Goal: Task Accomplishment & Management: Complete application form

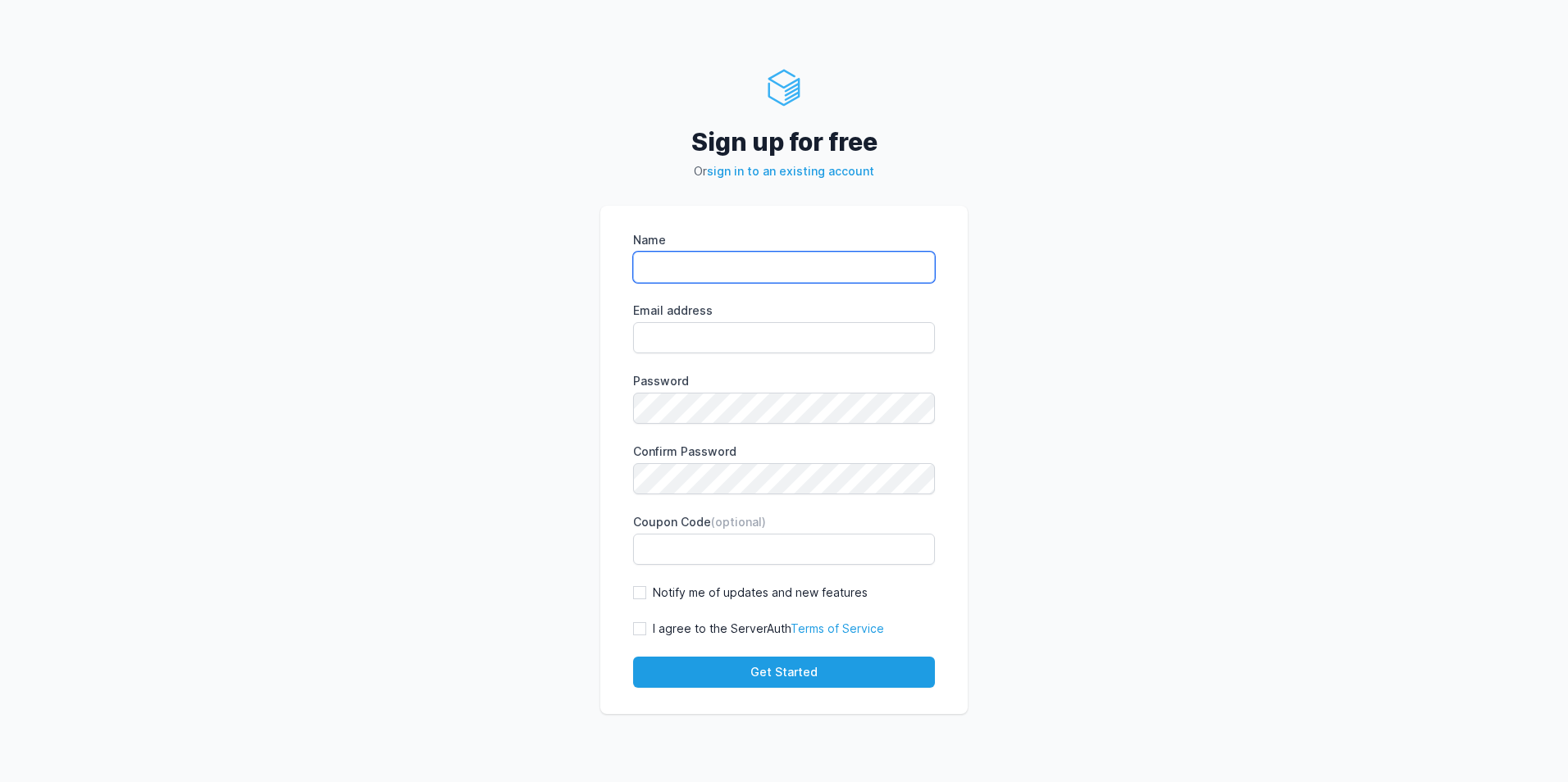
click at [677, 266] on input "Name" at bounding box center [784, 266] width 302 height 31
type input "galar"
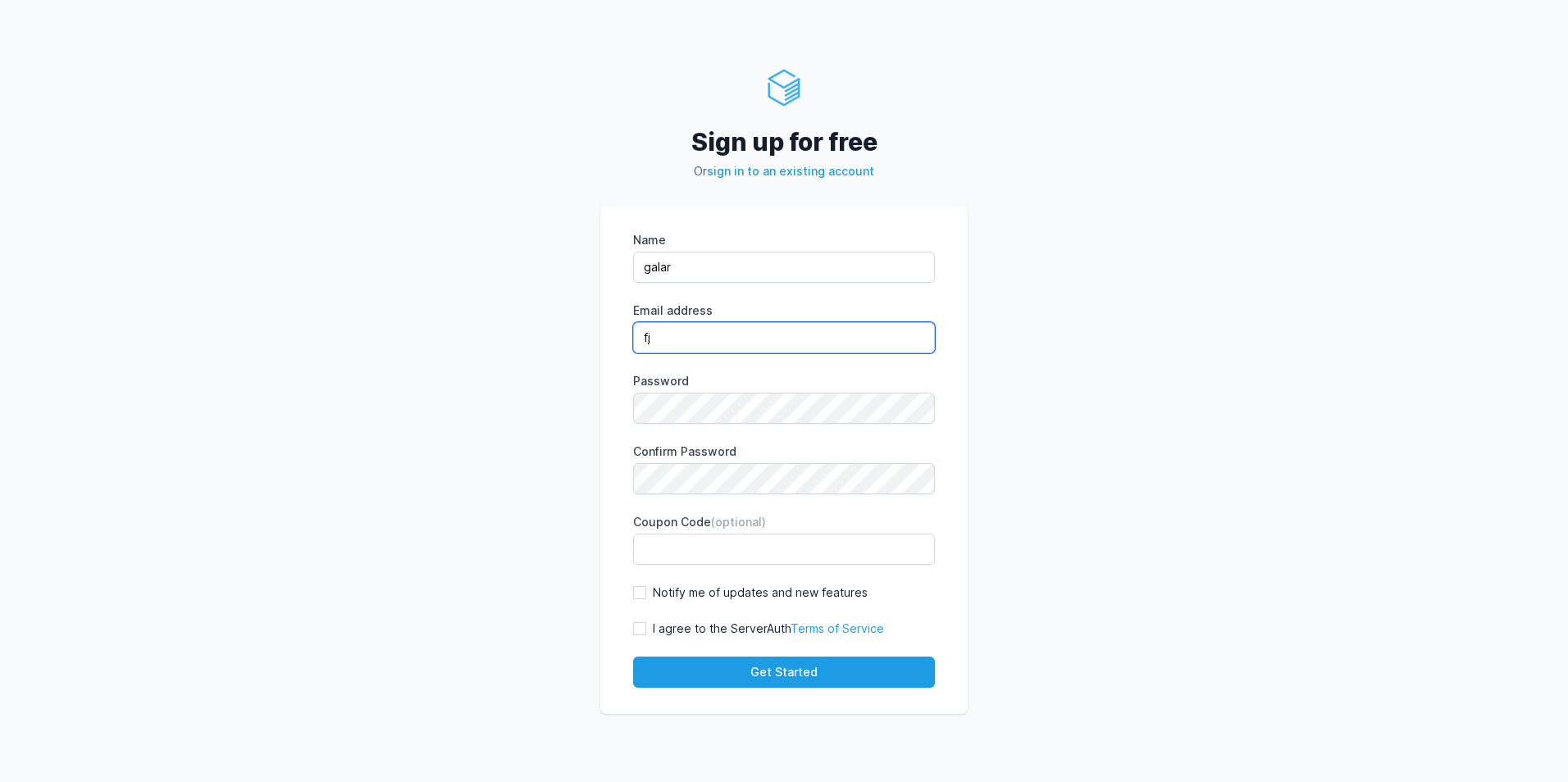
type input "fjalaralts@hotmail.com"
drag, startPoint x: 640, startPoint y: 625, endPoint x: 656, endPoint y: 638, distance: 20.6
click at [647, 633] on div "I agree to the ServerAuth Terms of Service" at bounding box center [758, 629] width 251 height 17
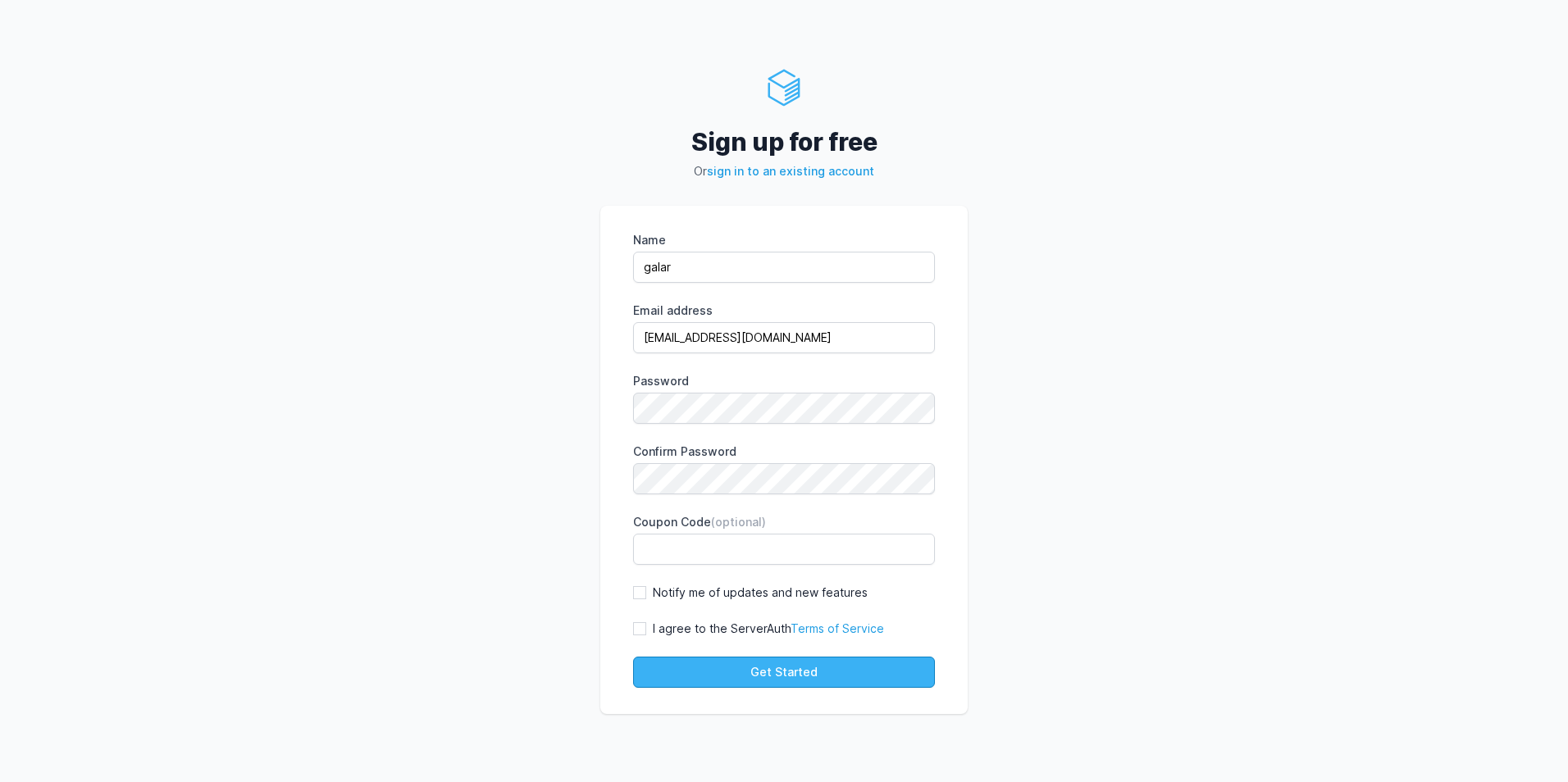
click at [694, 665] on button "Get Started" at bounding box center [784, 671] width 302 height 31
click at [640, 624] on input "I agree to the ServerAuth Terms of Service" at bounding box center [640, 629] width 13 height 13
checkbox input "true"
click at [752, 669] on button "Get Started" at bounding box center [784, 671] width 302 height 31
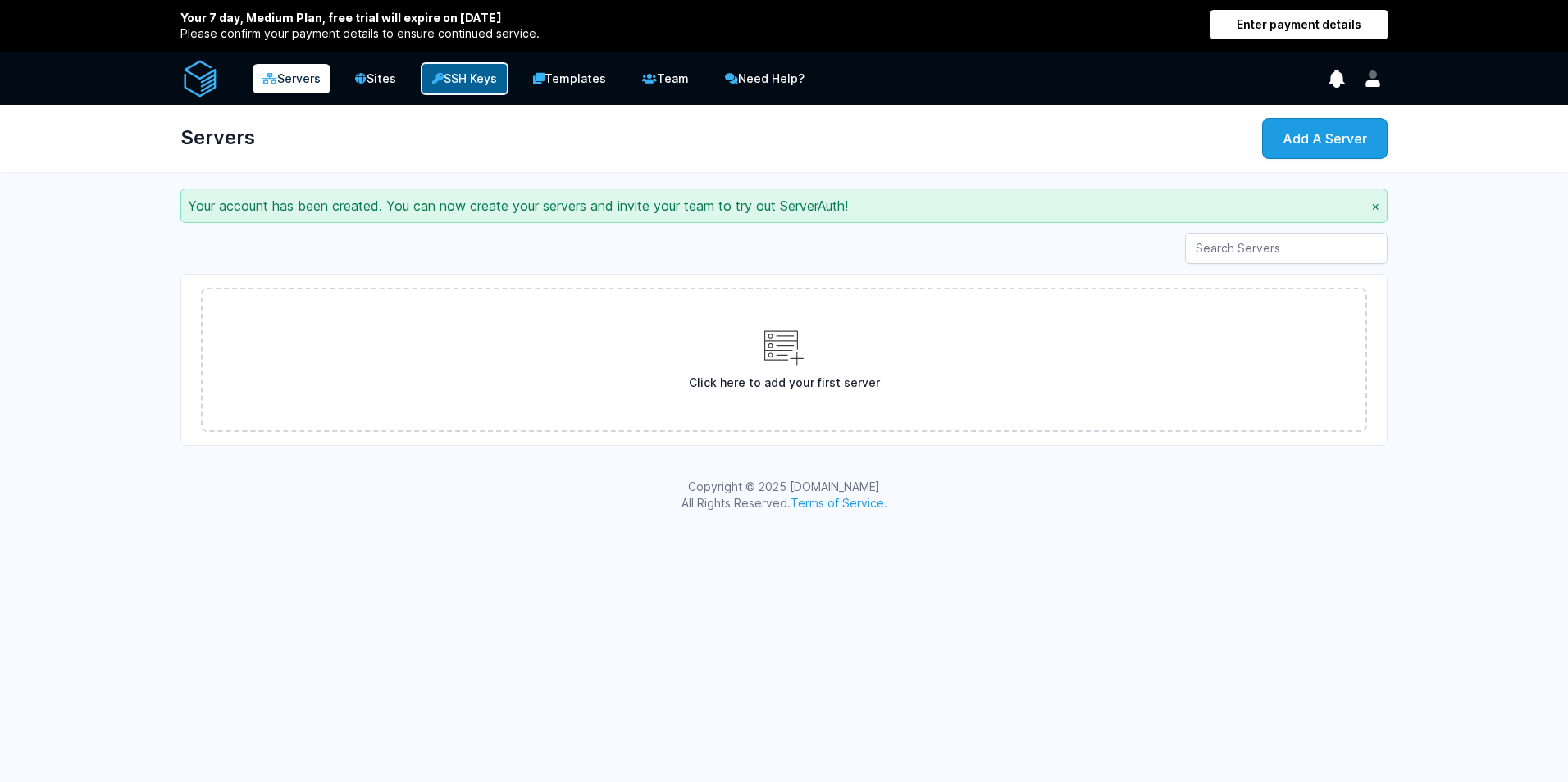
click at [453, 74] on link "SSH Keys" at bounding box center [464, 78] width 87 height 32
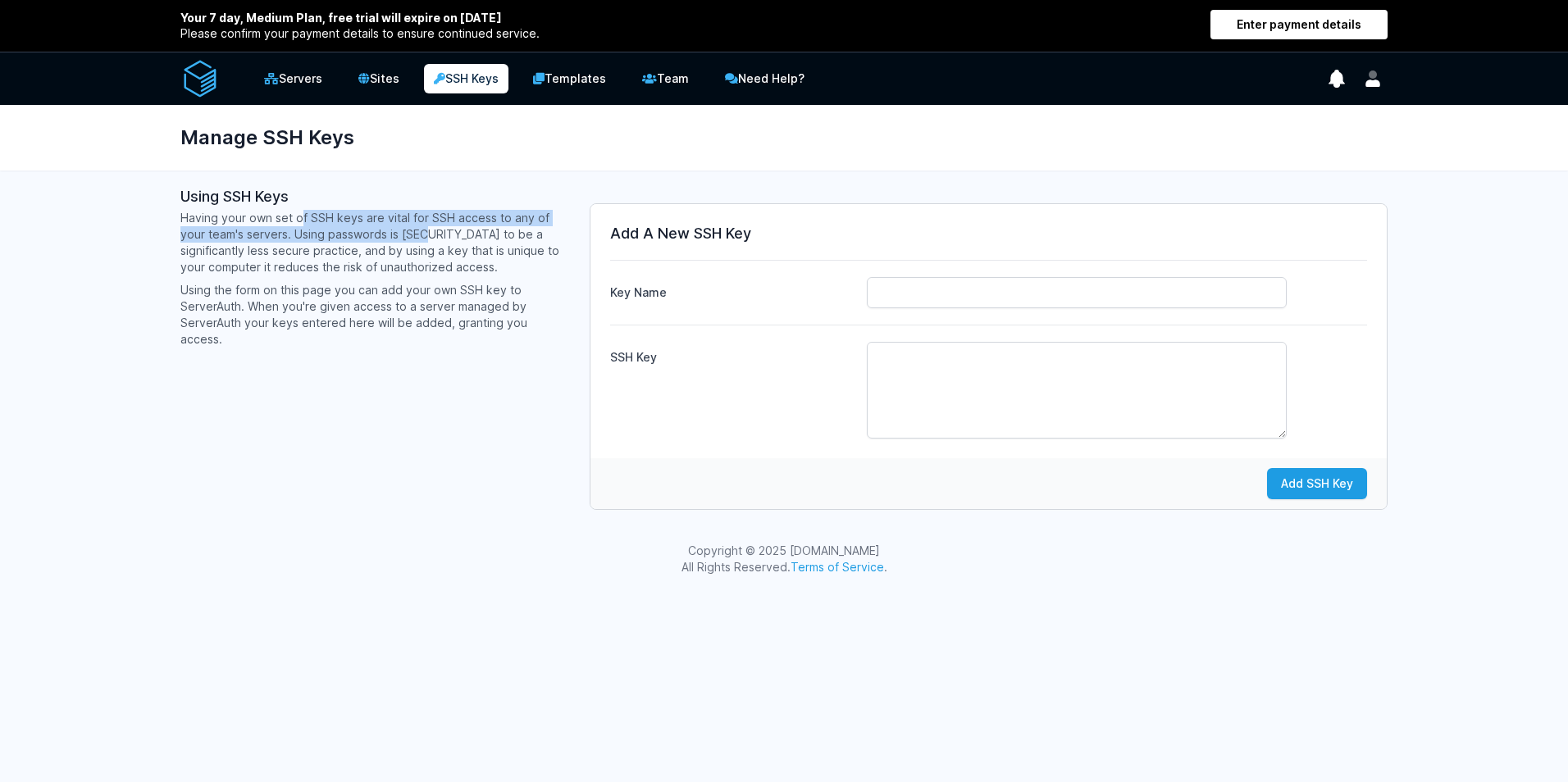
drag, startPoint x: 397, startPoint y: 224, endPoint x: 399, endPoint y: 238, distance: 14.1
click at [399, 238] on p "Having your own set of SSH keys are vital for SSH access to any of your team's …" at bounding box center [376, 242] width 390 height 66
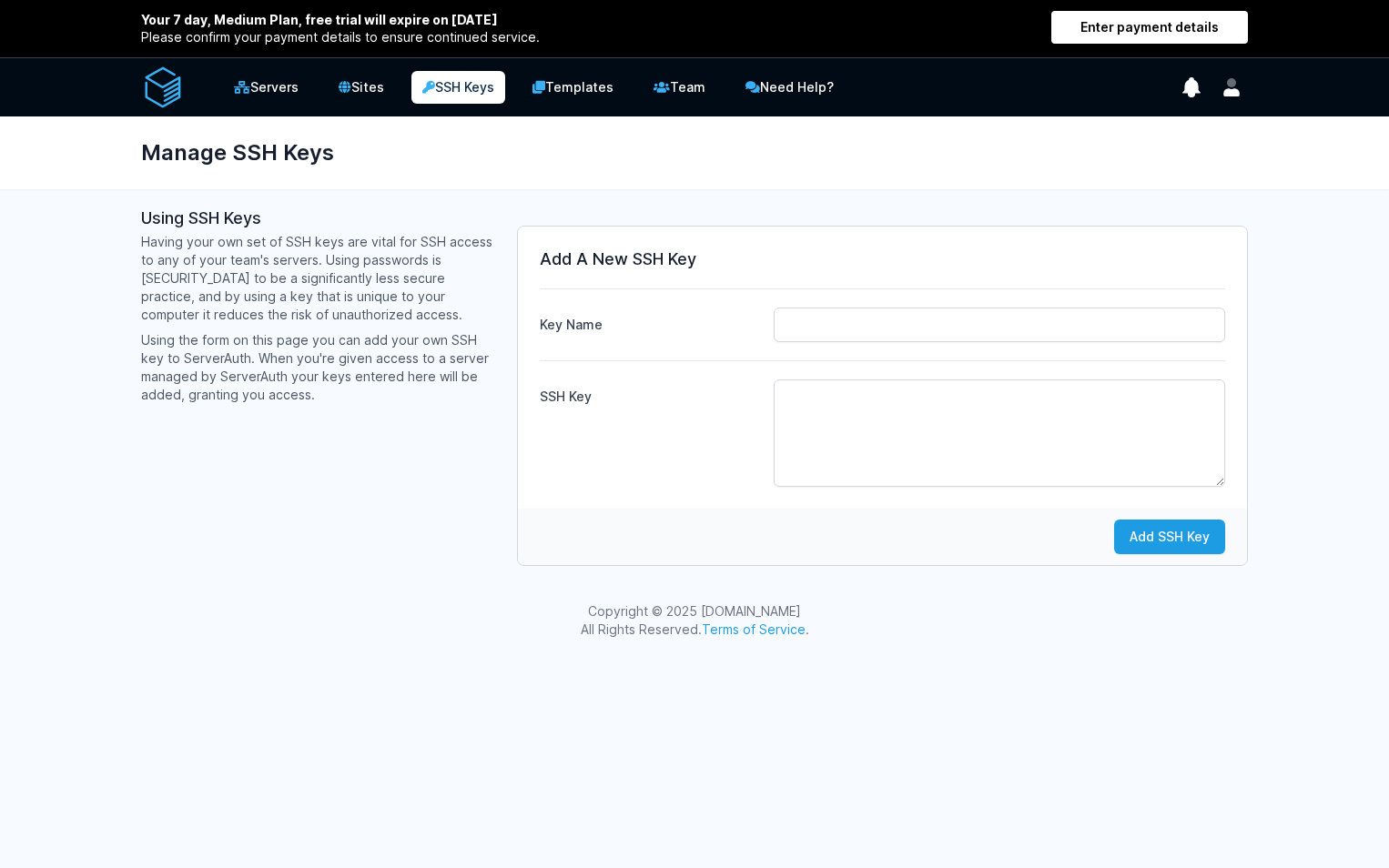
click at [470, 196] on div "Your 7 day, Medium Plan, free trial will expire on September 22nd, 2025 Please …" at bounding box center [694, 328] width 1389 height 657
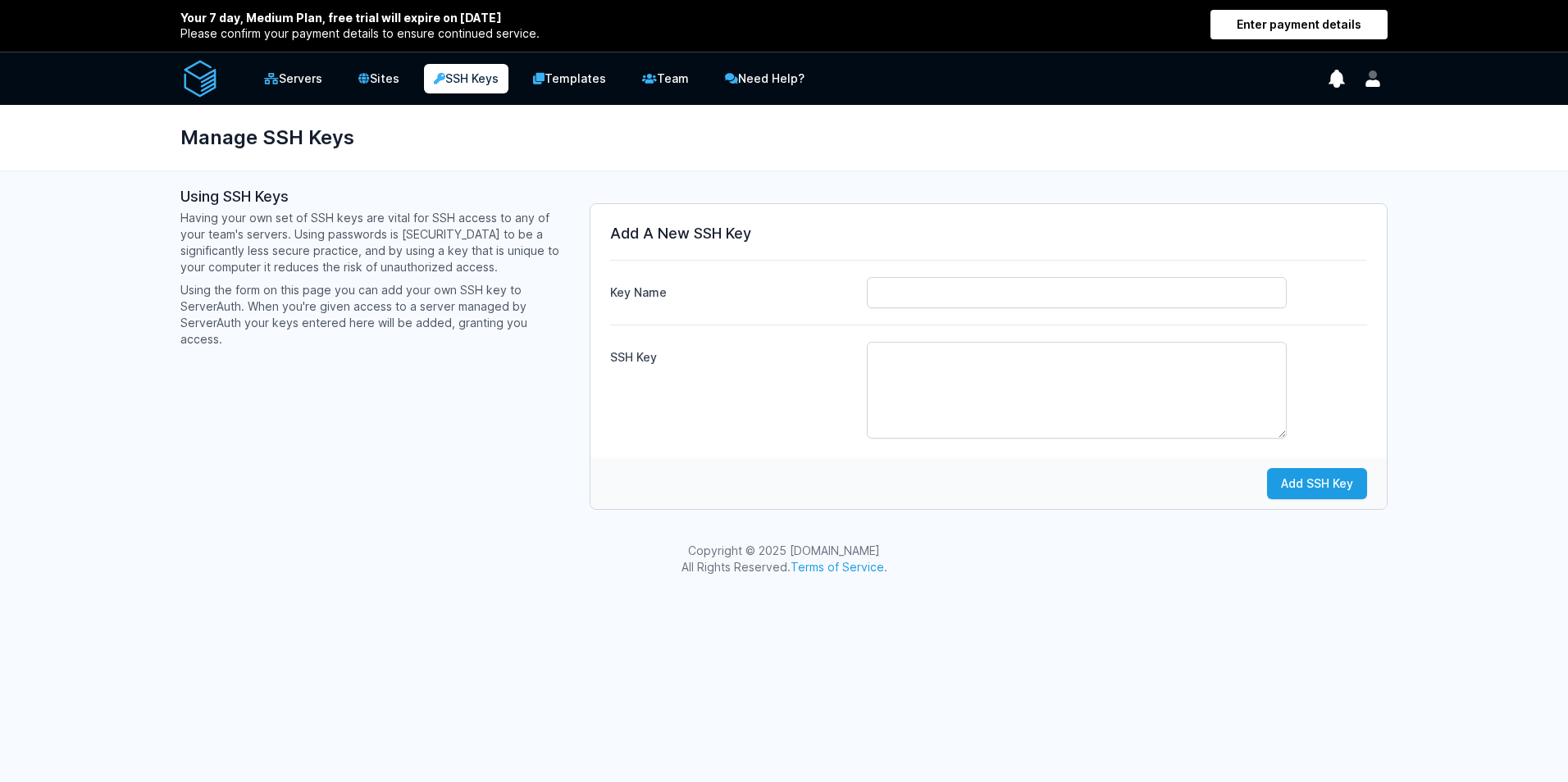
click at [722, 226] on h3 "Add A New SSH Key" at bounding box center [988, 234] width 757 height 20
click at [287, 81] on link "Servers" at bounding box center [292, 78] width 81 height 32
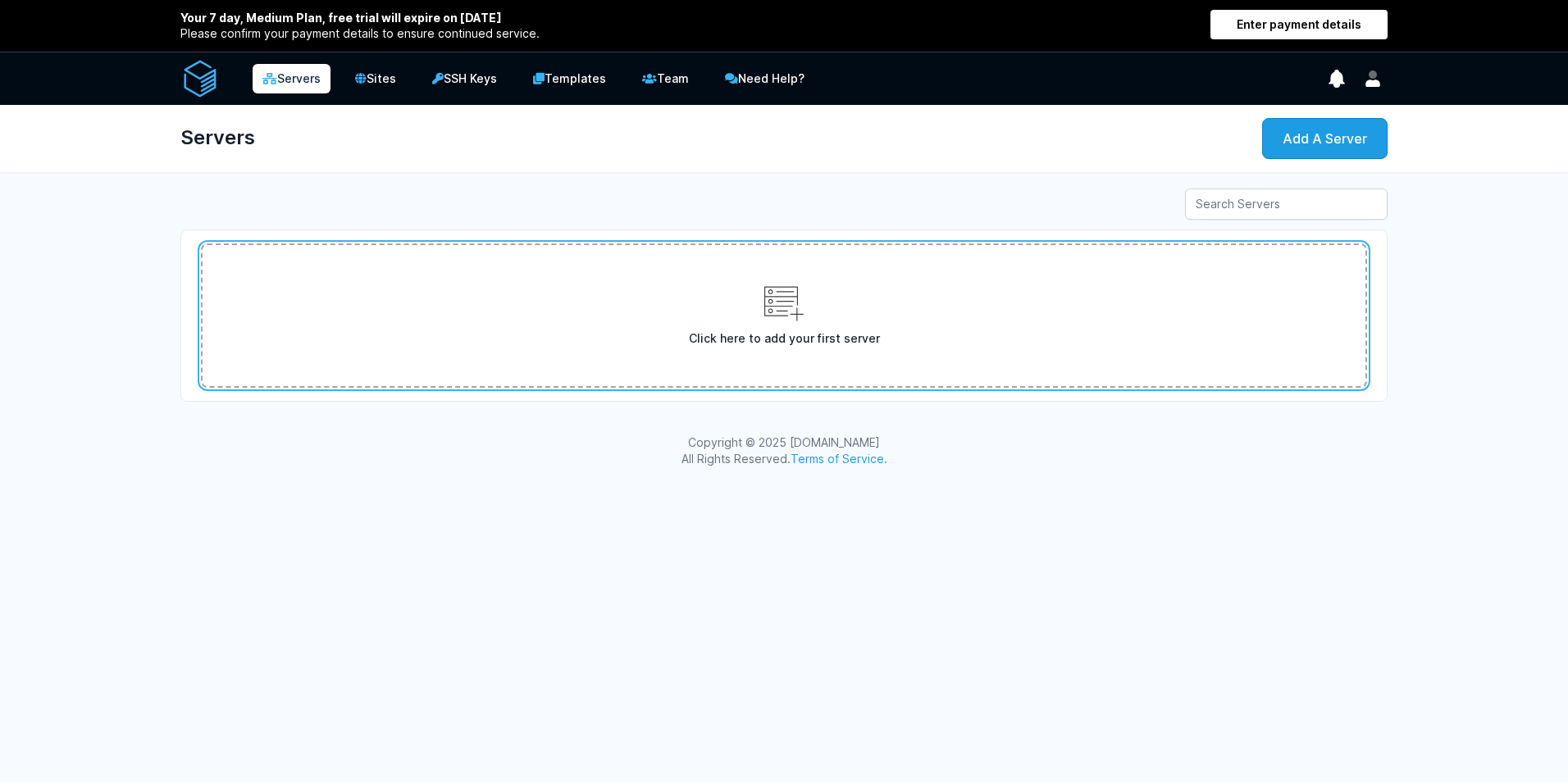
click at [659, 348] on link "Click here to add your first server" at bounding box center [784, 315] width 1166 height 144
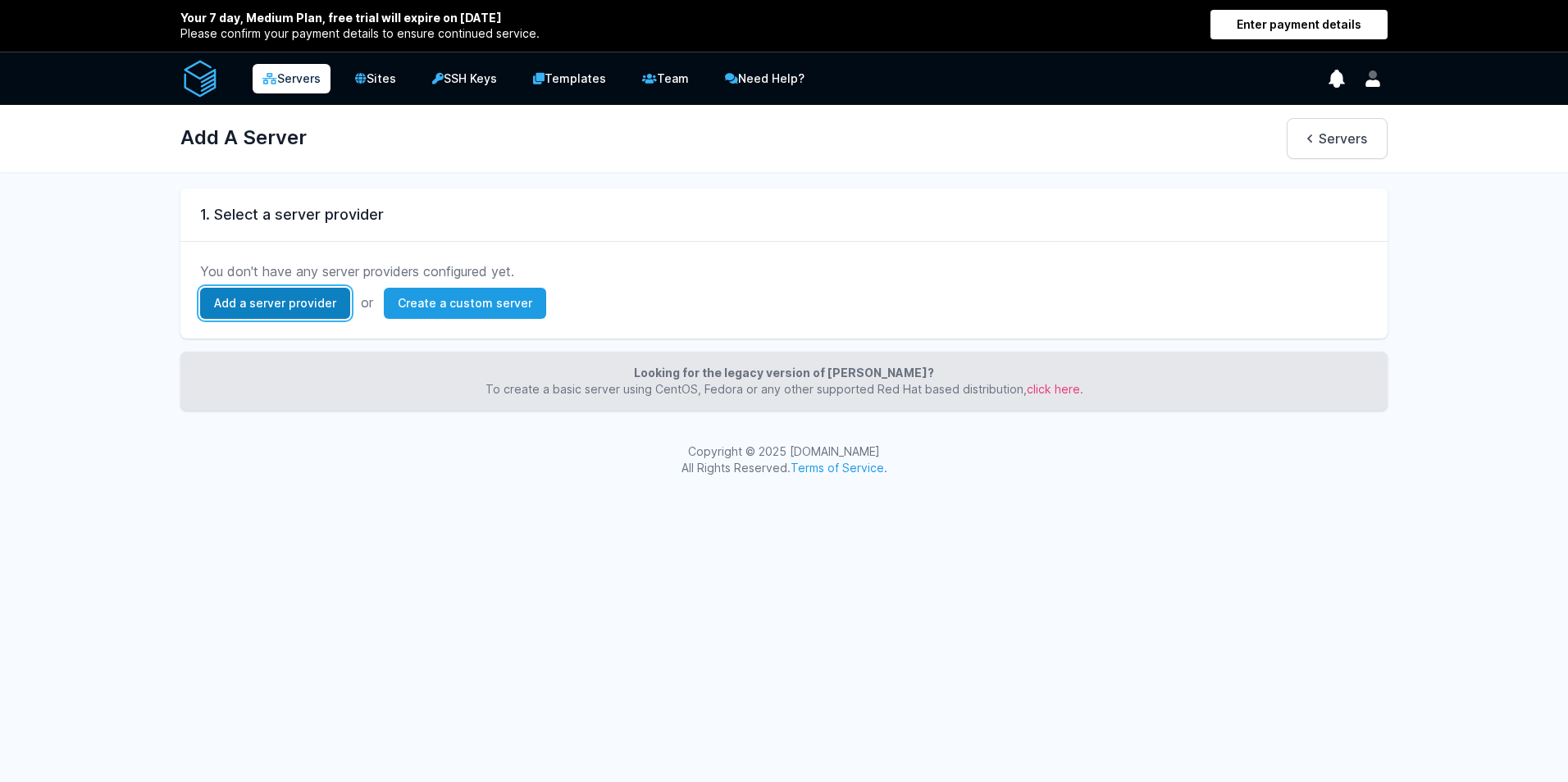
click at [279, 301] on link "Add a server provider" at bounding box center [275, 303] width 150 height 31
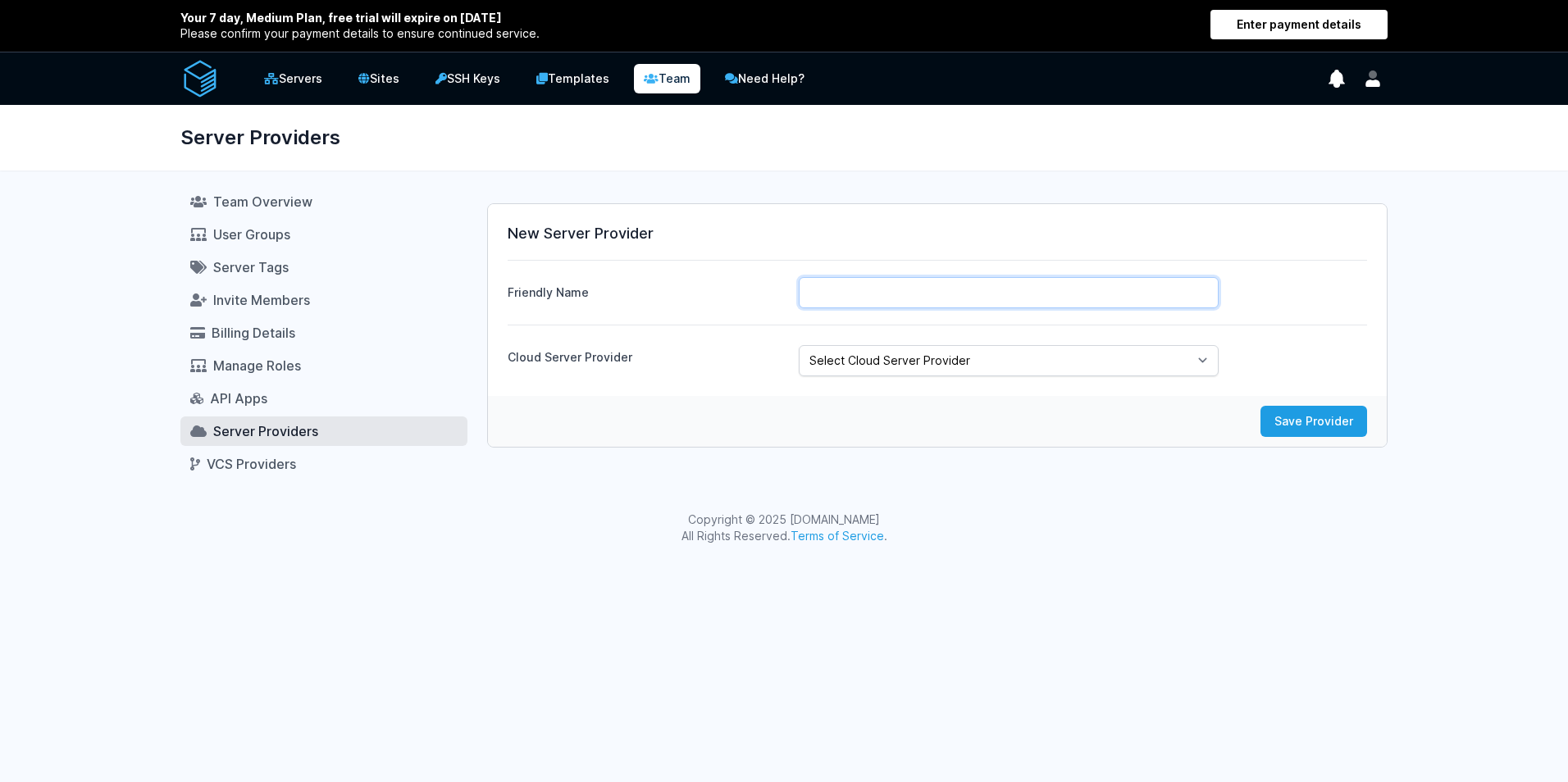
click at [841, 298] on input "Friendly Name" at bounding box center [1009, 292] width 420 height 31
click at [890, 360] on select "Select Cloud Server Provider DigitalOcean Hetzner Akamai (Linode) Vultr" at bounding box center [1009, 360] width 420 height 31
select select "hetzner"
click at [799, 345] on select "Select Cloud Server Provider DigitalOcean Hetzner Akamai (Linode) Vultr" at bounding box center [1009, 360] width 420 height 31
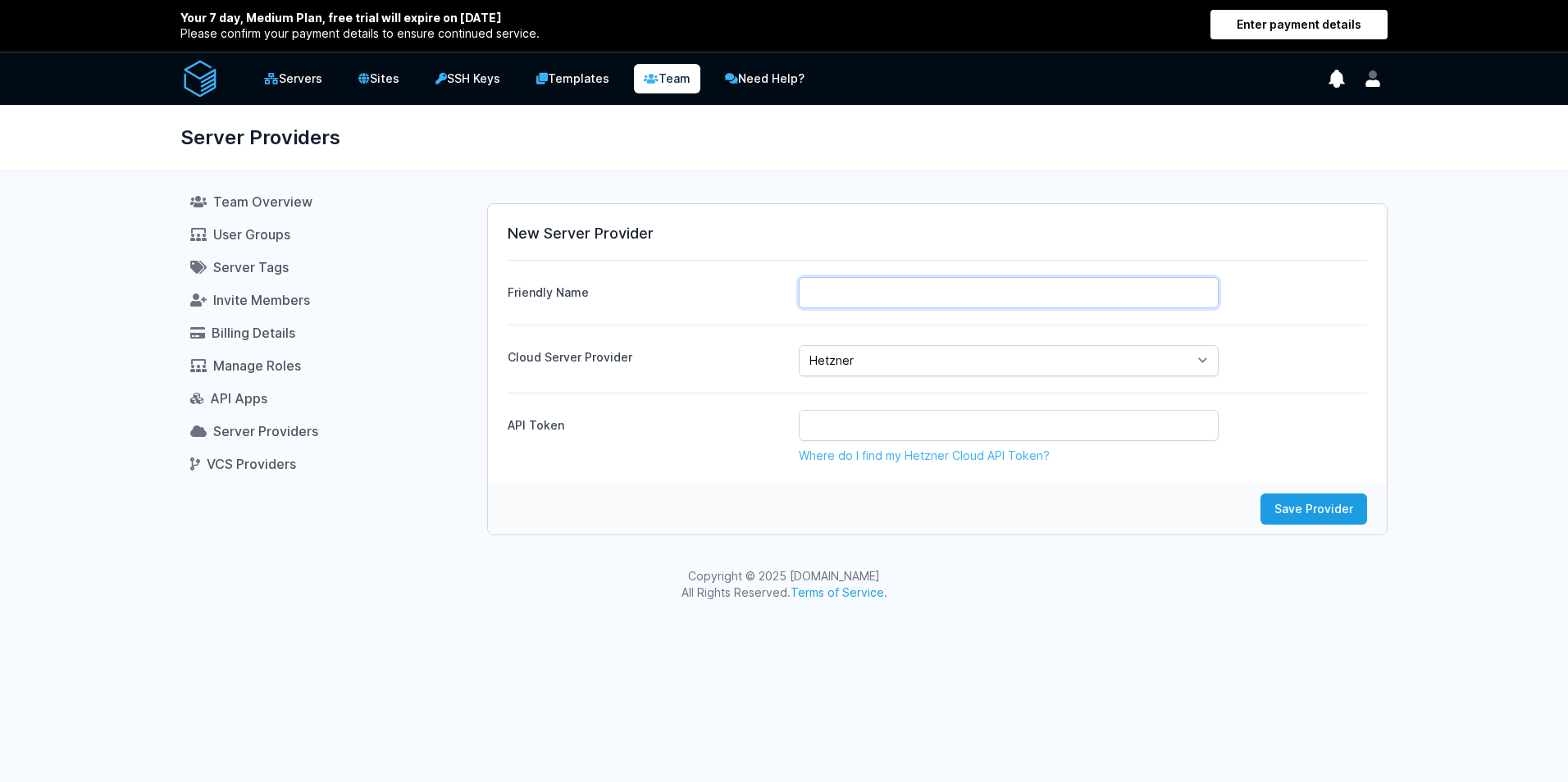
click at [865, 294] on input "Friendly Name" at bounding box center [1009, 292] width 420 height 31
type input "Fjalar"
click at [684, 396] on div "API Token Where do I find my Hetzner Cloud API Token?" at bounding box center [937, 429] width 860 height 72
click at [919, 458] on link "Where do I find my Hetzner Cloud API Token?" at bounding box center [924, 455] width 251 height 14
click at [858, 416] on input "text" at bounding box center [1009, 425] width 420 height 31
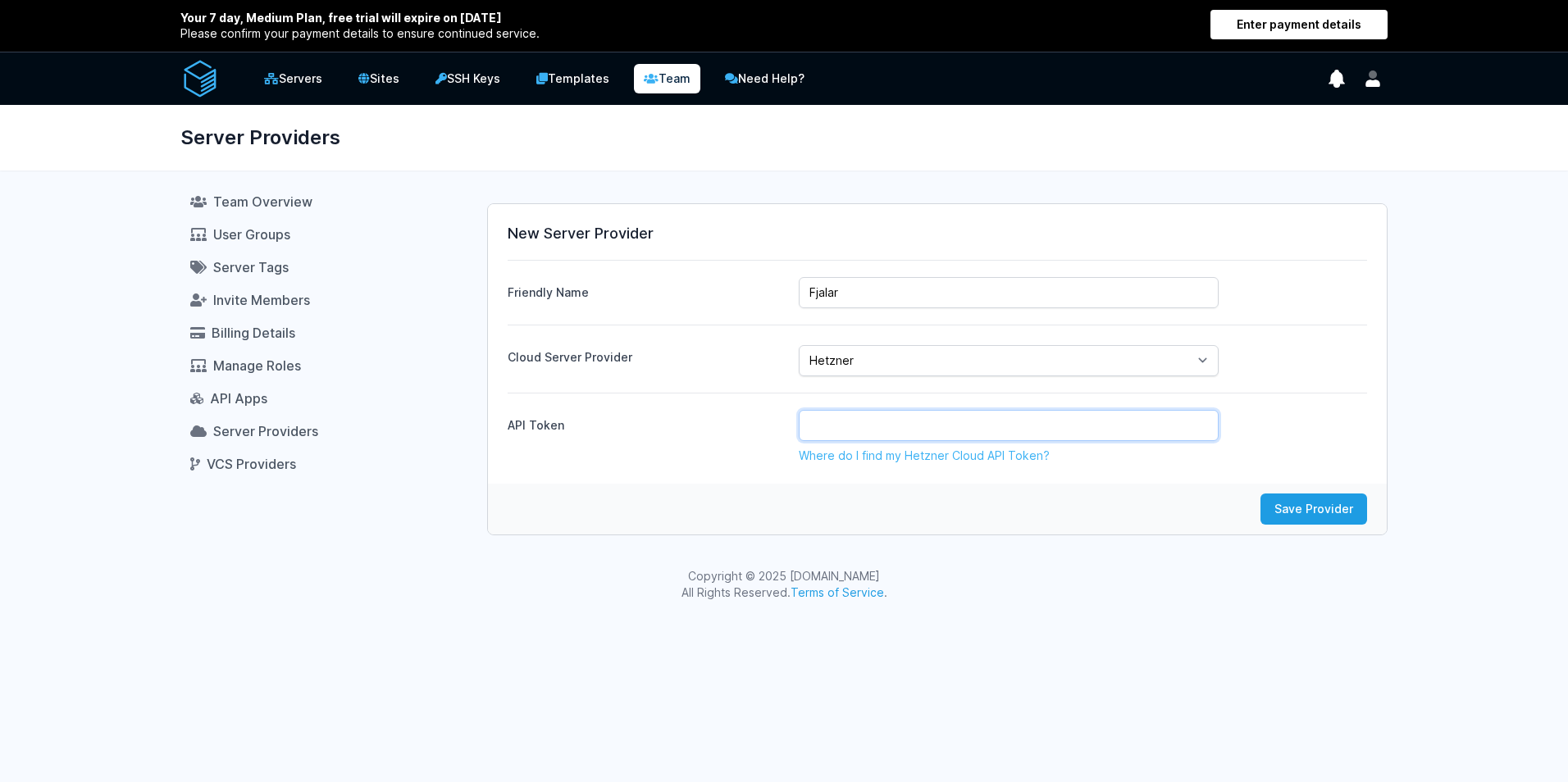
paste input "GpLSgm2vpms194VF4YL5uhTr5K5VbB8m"
type input "GpLSgm2vpms194VF4YL5uhTr5K5VbB8m"
click at [1282, 509] on button "Save Provider" at bounding box center [1314, 509] width 107 height 31
select select
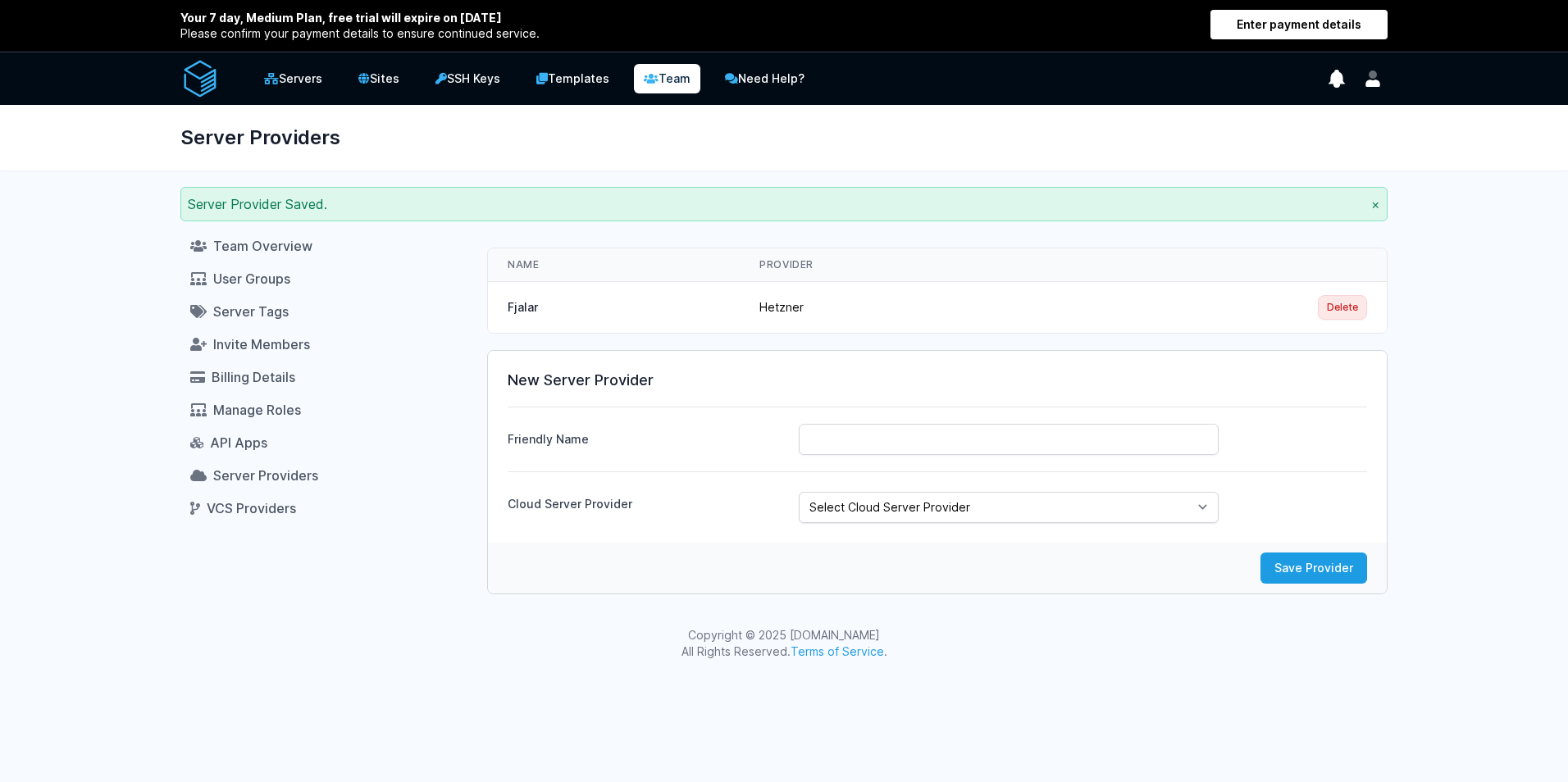
drag, startPoint x: 1011, startPoint y: 304, endPoint x: 965, endPoint y: 301, distance: 46.1
click at [1011, 303] on td "Hetzner" at bounding box center [906, 307] width 332 height 52
drag, startPoint x: 769, startPoint y: 296, endPoint x: 607, endPoint y: 296, distance: 162.0
click at [768, 296] on td "Hetzner" at bounding box center [906, 307] width 332 height 52
click at [522, 295] on td "Fjalar" at bounding box center [614, 307] width 252 height 52
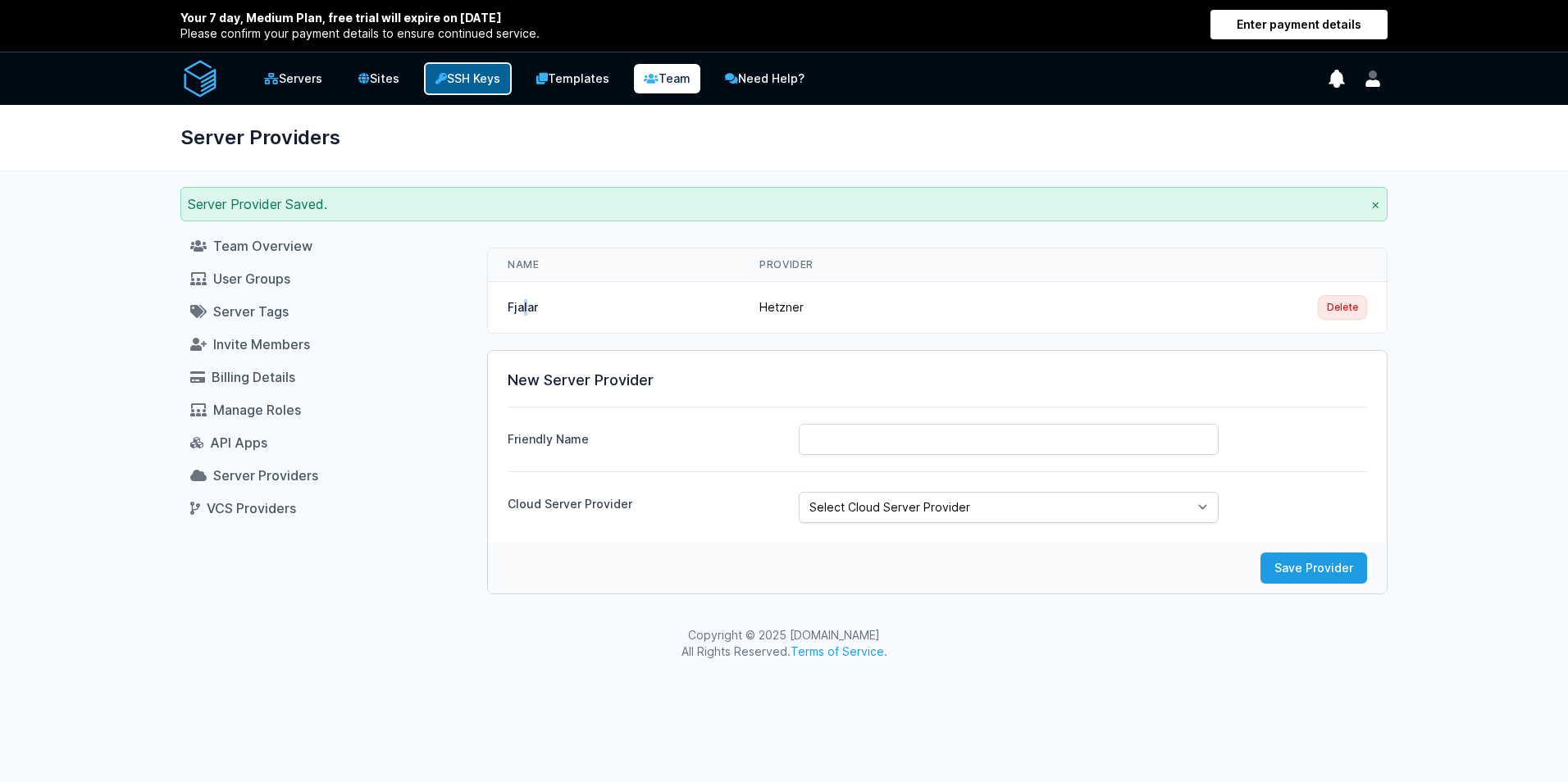
click at [469, 78] on link "SSH Keys" at bounding box center [467, 78] width 87 height 32
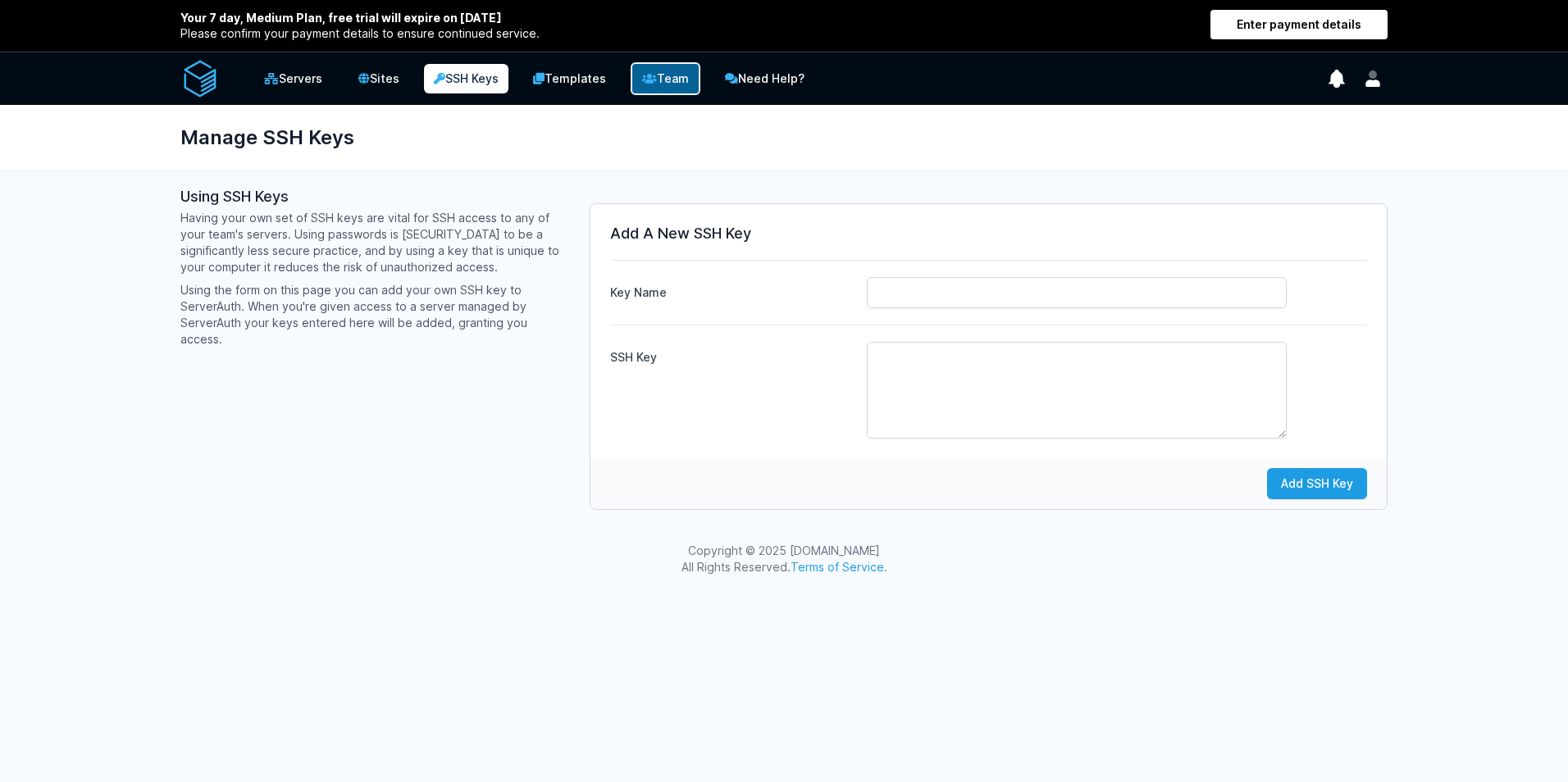
click at [657, 84] on link "Team" at bounding box center [666, 78] width 70 height 32
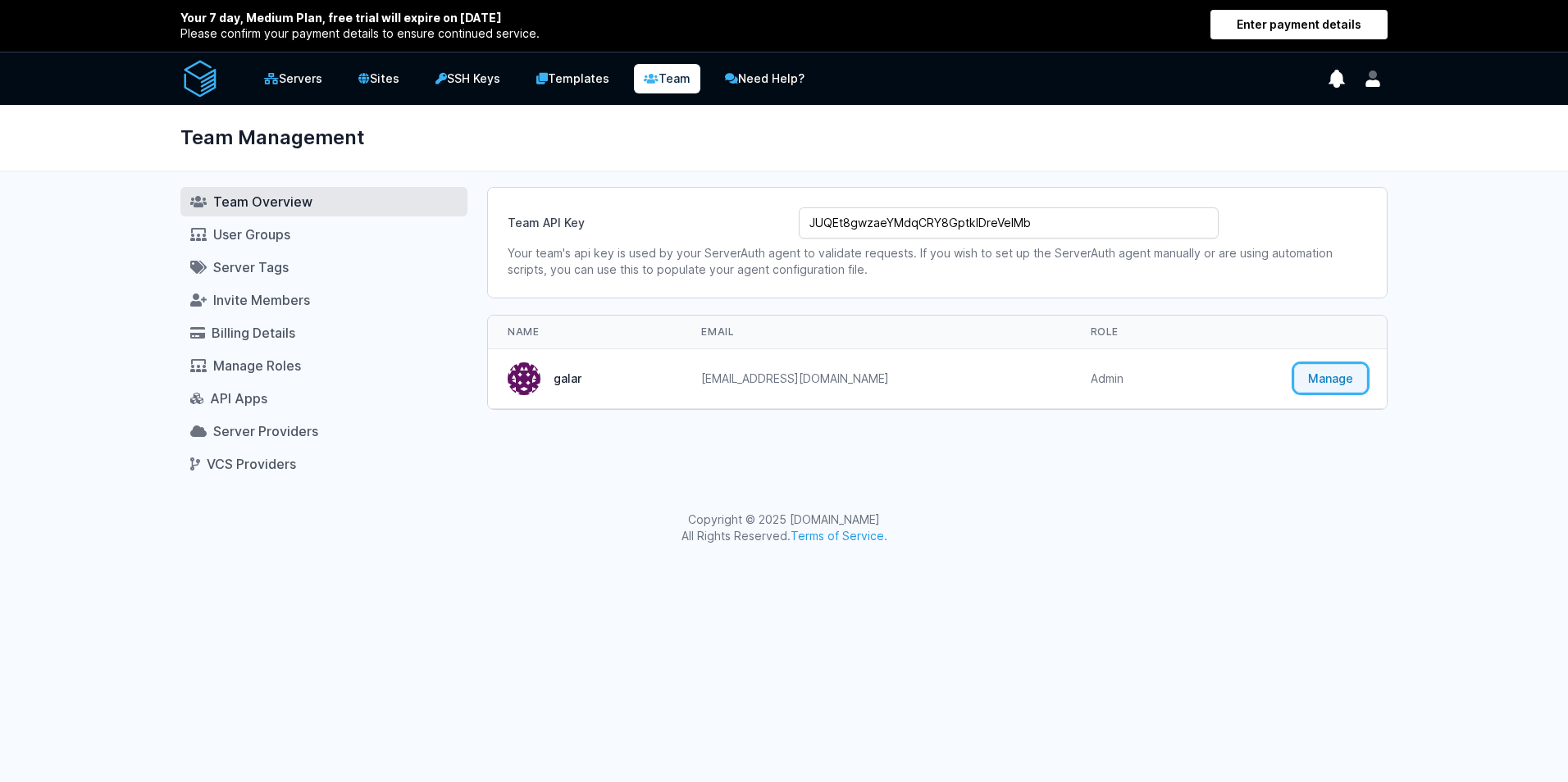
click at [1314, 379] on link "Manage" at bounding box center [1331, 378] width 73 height 28
click at [752, 251] on p "Your team's api key is used by your ServerAuth agent to validate requests. If y…" at bounding box center [937, 261] width 860 height 32
click at [825, 217] on input "JUQEt8gwzaeYMdqCRY8GptkIDreVeIMb" at bounding box center [1009, 222] width 420 height 31
click at [515, 380] on img at bounding box center [523, 378] width 32 height 32
click at [592, 379] on div "galar" at bounding box center [584, 378] width 154 height 32
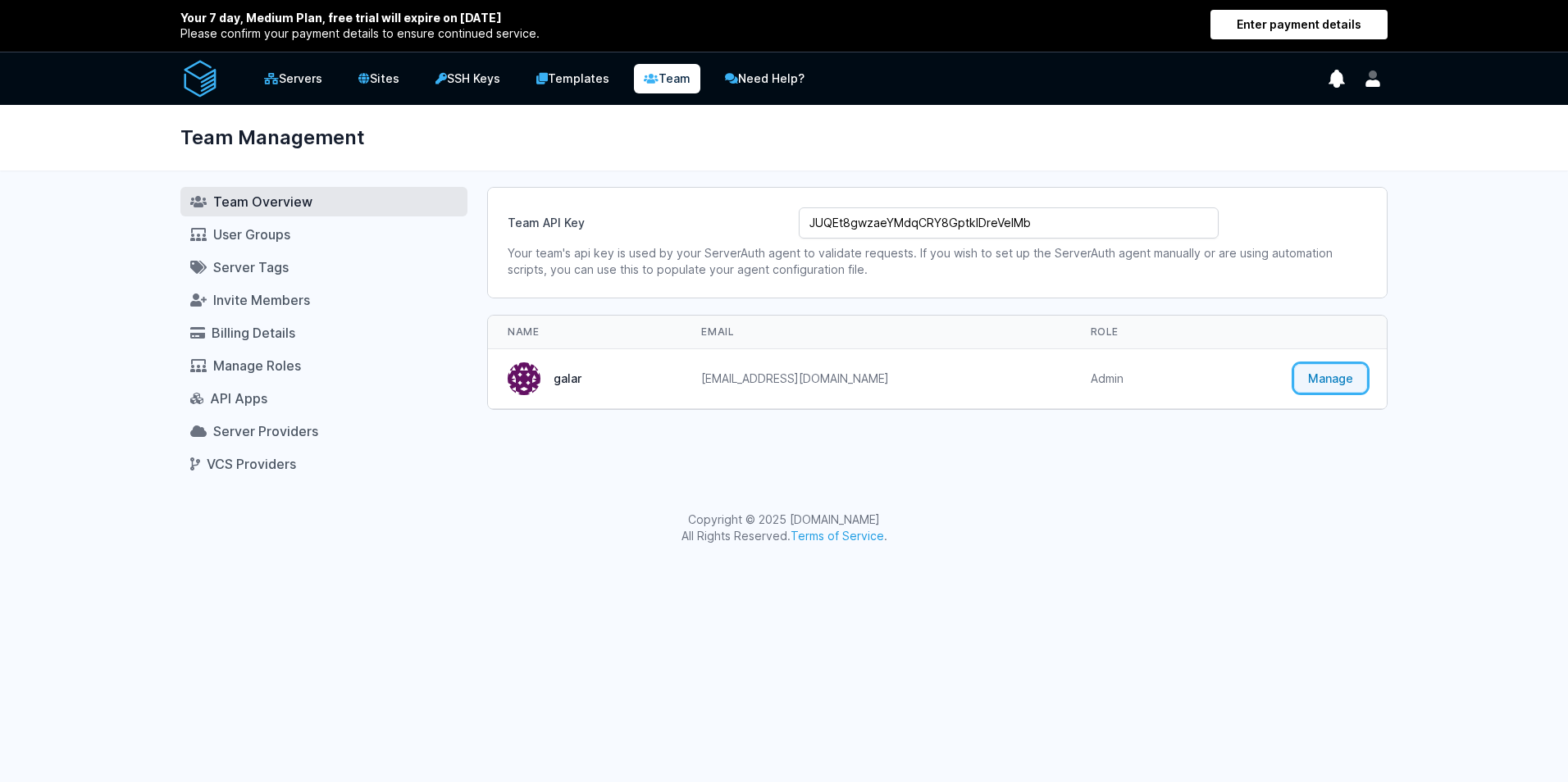
click at [1346, 375] on link "Manage" at bounding box center [1331, 378] width 73 height 28
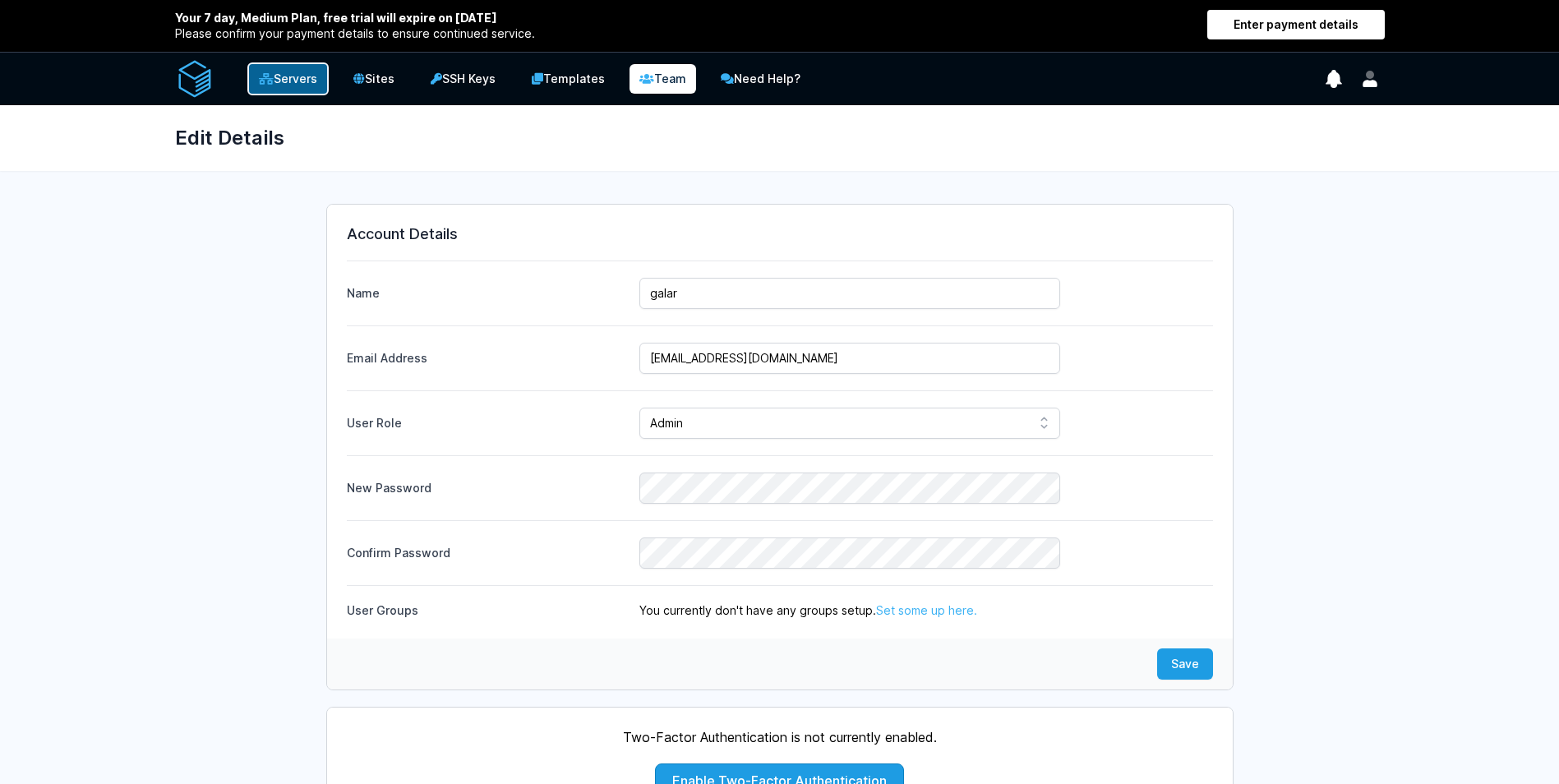
click at [290, 85] on link "Servers" at bounding box center [287, 78] width 81 height 33
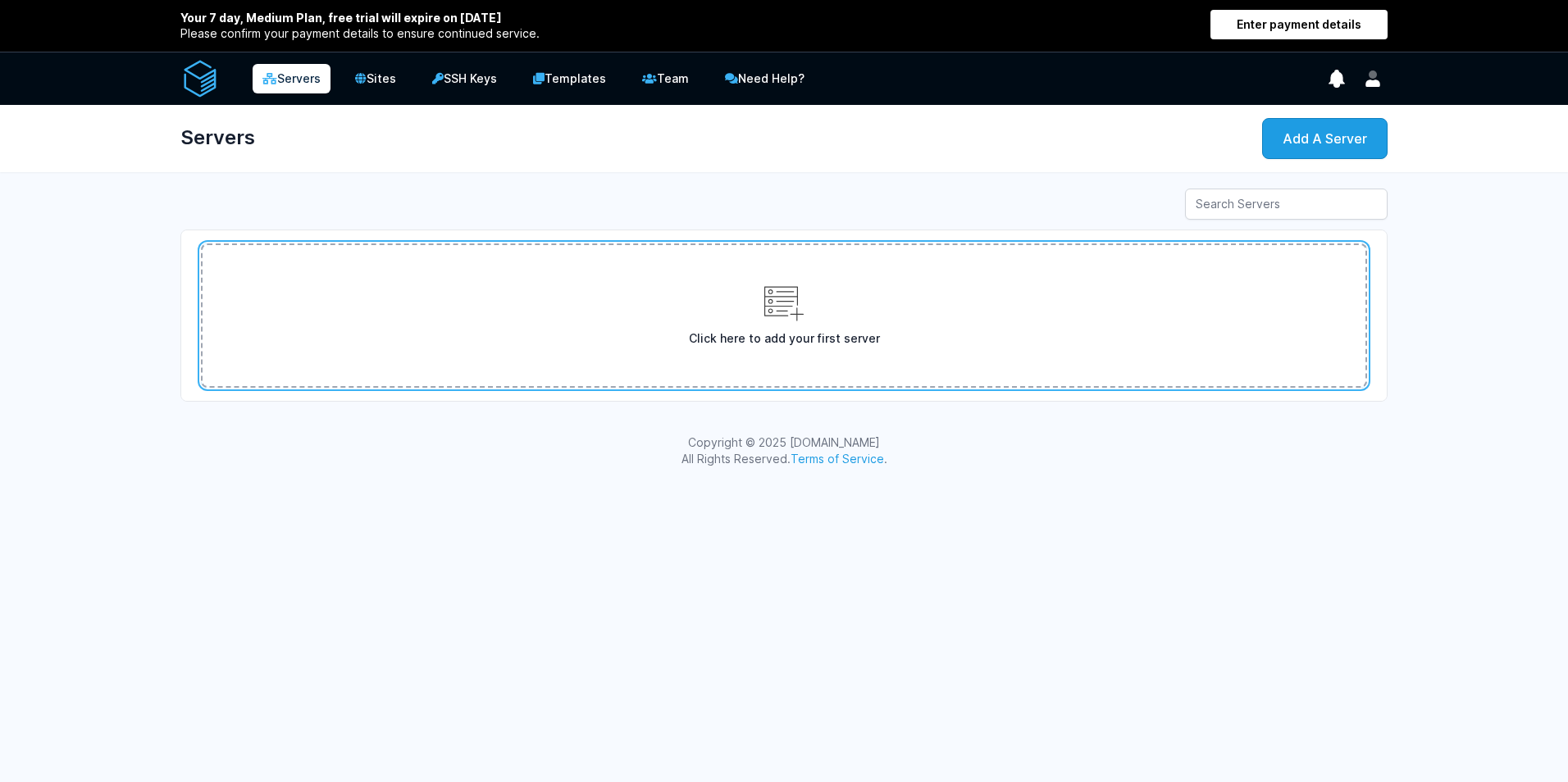
click at [825, 333] on span "Click here to add your first server" at bounding box center [783, 339] width 1084 height 17
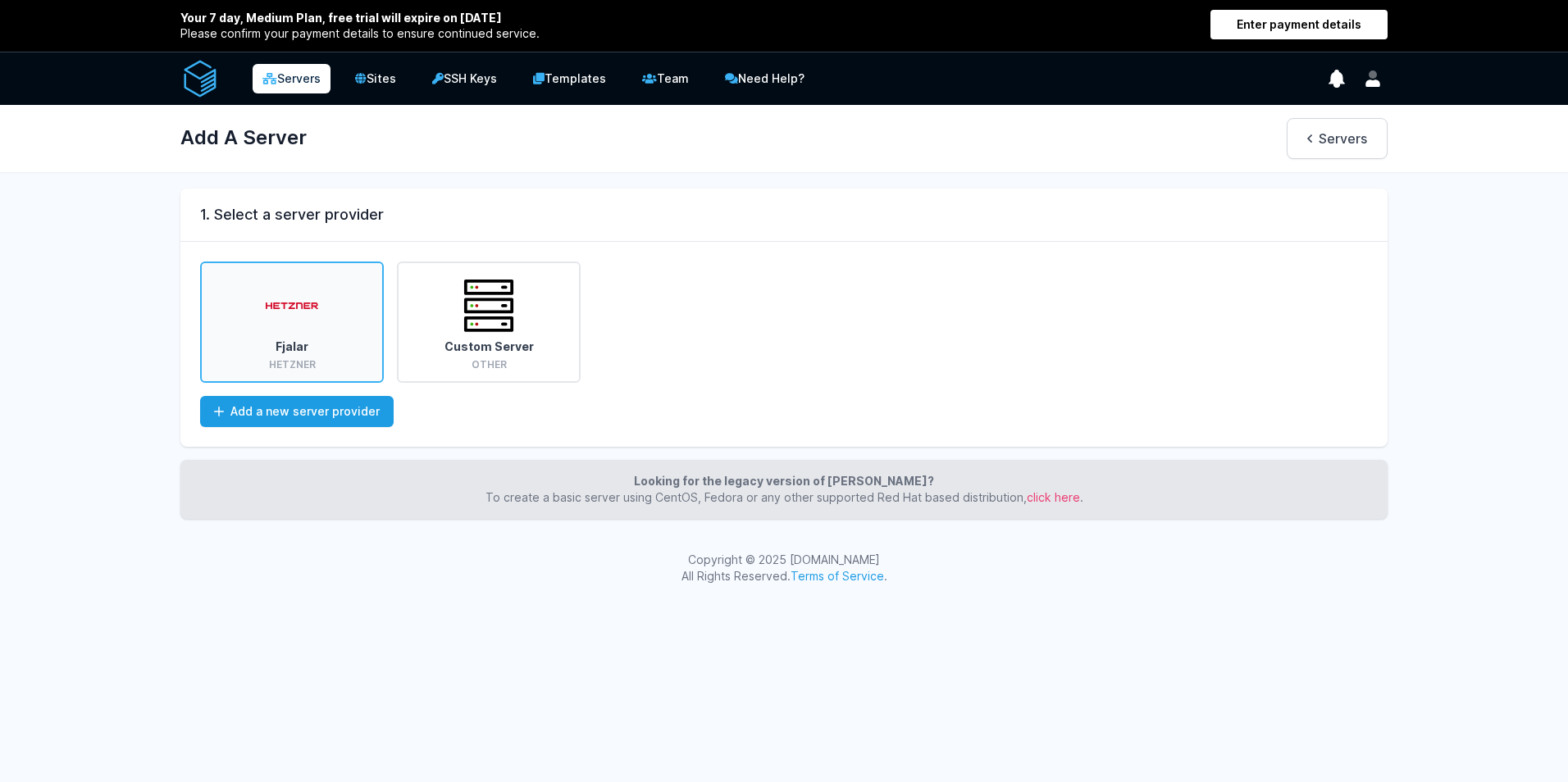
click at [326, 324] on link "Fjalar Hetzner" at bounding box center [292, 322] width 183 height 122
click at [303, 316] on img at bounding box center [292, 306] width 52 height 52
